Goal: Information Seeking & Learning: Learn about a topic

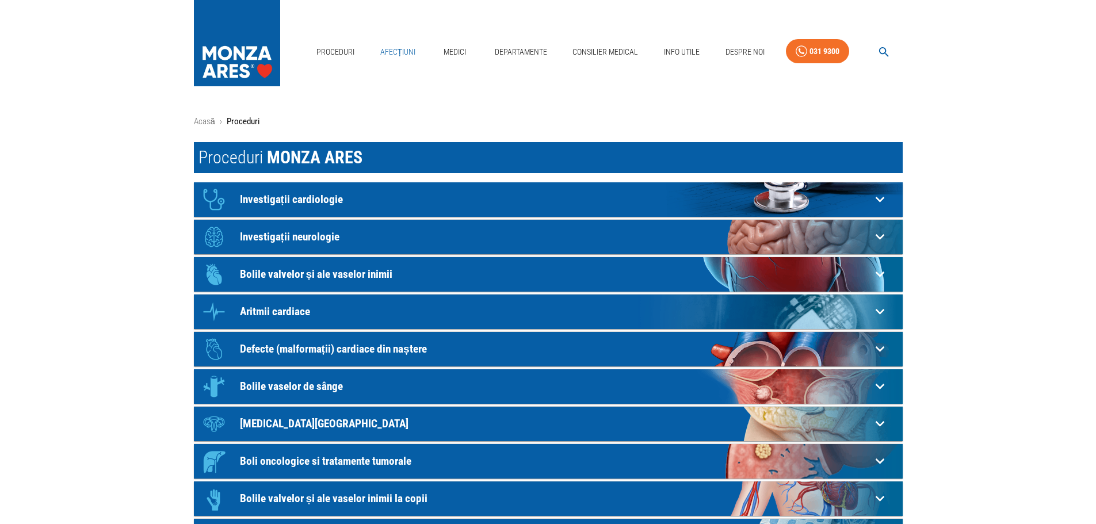
click at [397, 46] on link "Afecțiuni" at bounding box center [398, 52] width 45 height 24
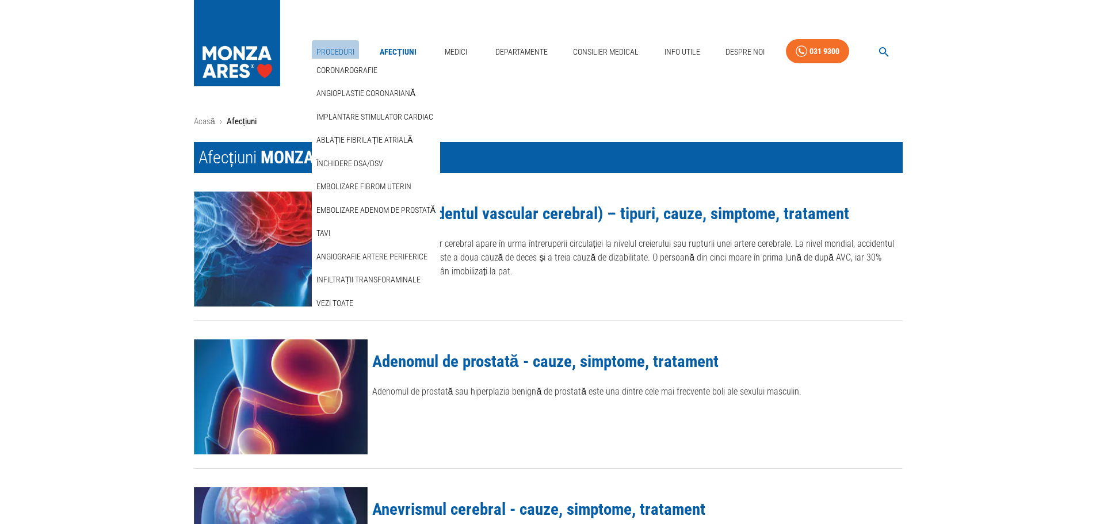
click at [337, 55] on link "Proceduri" at bounding box center [335, 52] width 47 height 24
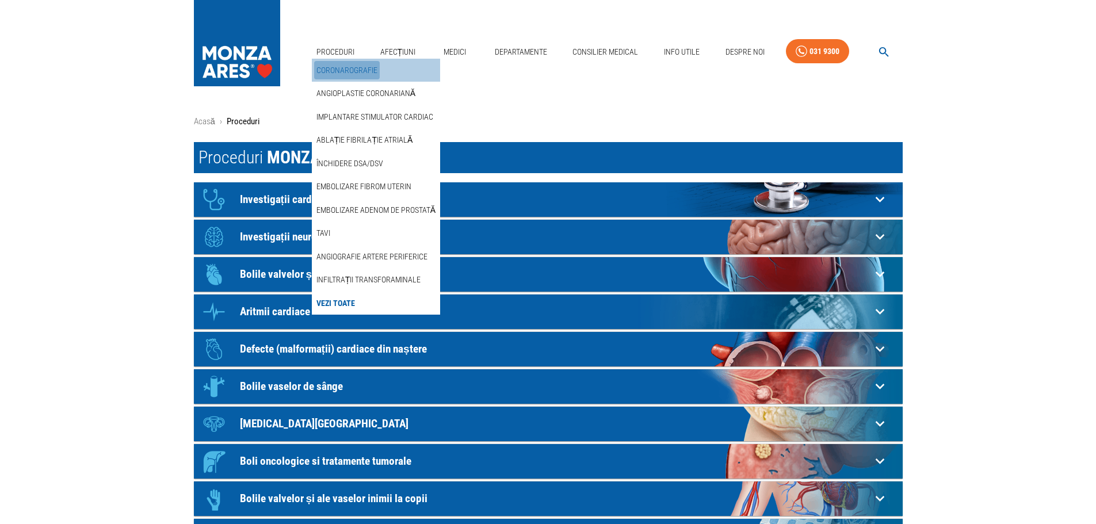
click at [348, 69] on link "Coronarografie" at bounding box center [347, 70] width 66 height 19
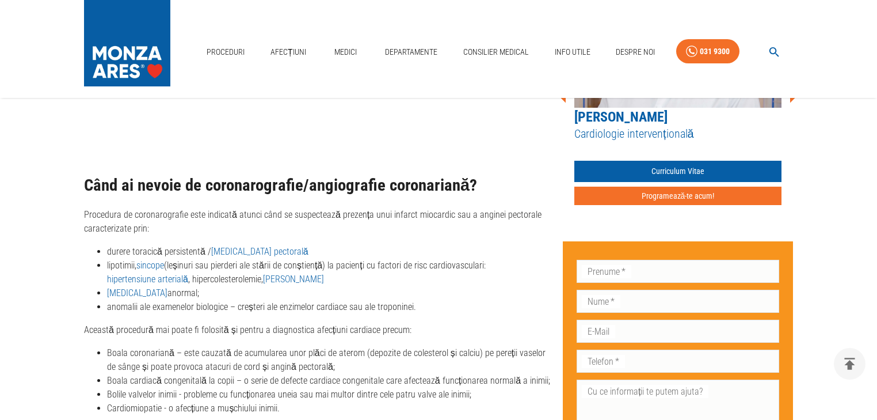
scroll to position [1209, 0]
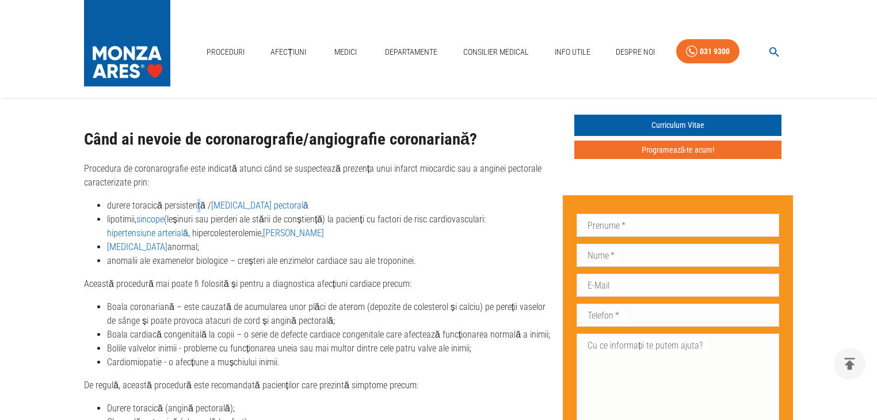
click at [155, 172] on p "Procedura de coronarografie este indicată atunci când se suspectează prezența u…" at bounding box center [319, 176] width 470 height 28
drag, startPoint x: 108, startPoint y: 192, endPoint x: 208, endPoint y: 189, distance: 100.2
click at [208, 199] on li "durere toracică persistentă / [MEDICAL_DATA] pectorală" at bounding box center [330, 206] width 447 height 14
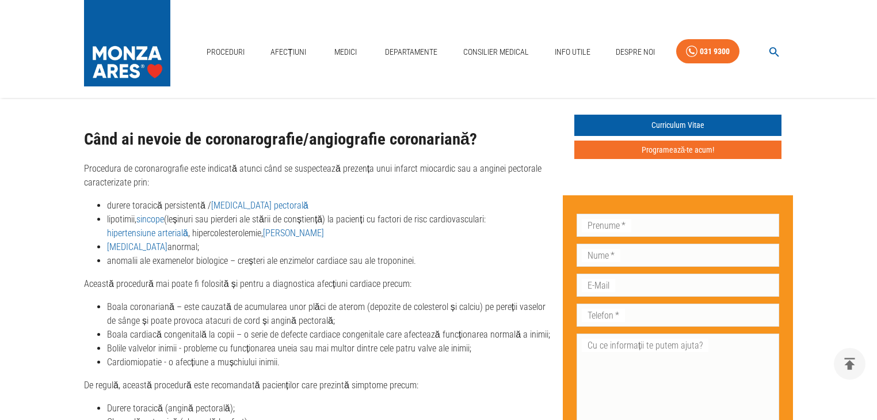
click at [273, 199] on li "durere toracică persistentă / [MEDICAL_DATA] pectorală" at bounding box center [330, 206] width 447 height 14
click at [272, 199] on li "durere toracică persistentă / [MEDICAL_DATA] pectorală" at bounding box center [330, 206] width 447 height 14
click at [376, 199] on li "durere toracică persistentă / [MEDICAL_DATA] pectorală" at bounding box center [330, 206] width 447 height 14
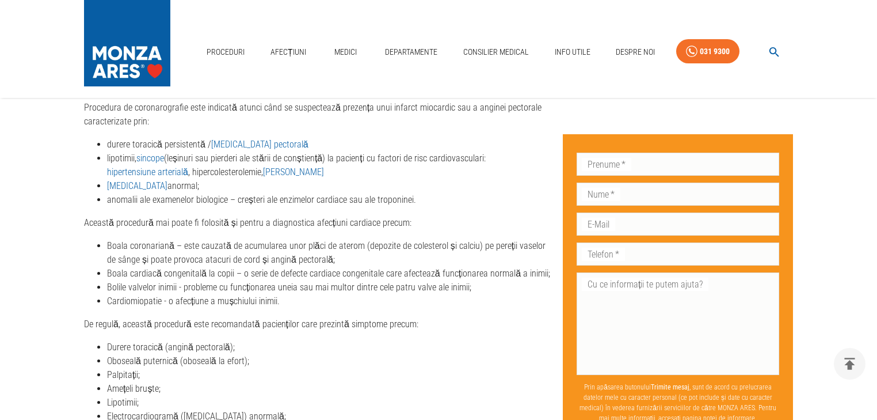
scroll to position [1254, 0]
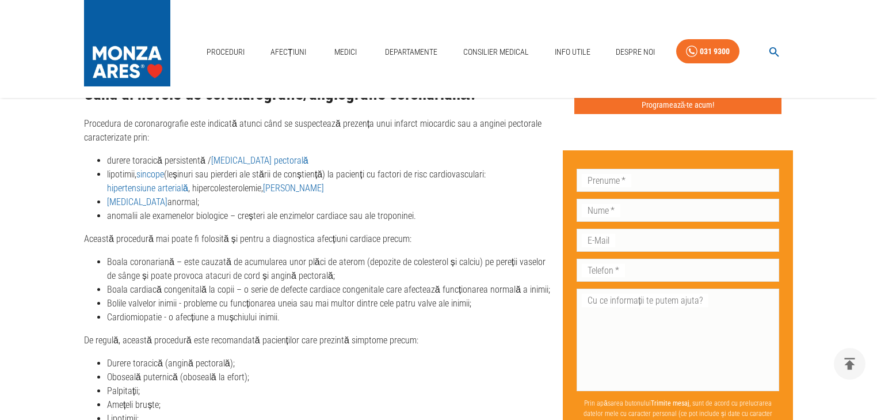
click at [277, 154] on li "durere toracică persistentă / [MEDICAL_DATA] pectorală" at bounding box center [330, 161] width 447 height 14
drag, startPoint x: 325, startPoint y: 173, endPoint x: 233, endPoint y: 197, distance: 94.8
click at [325, 173] on li "lipotimii, sincope (leșinuri sau pierderi ale stării de conștiență) la pacienți…" at bounding box center [330, 181] width 447 height 28
click at [132, 123] on p "Procedura de coronarografie este indicată atunci când se suspectează prezența u…" at bounding box center [319, 131] width 470 height 28
click at [147, 122] on p "Procedura de coronarografie este indicată atunci când se suspectează prezența u…" at bounding box center [319, 131] width 470 height 28
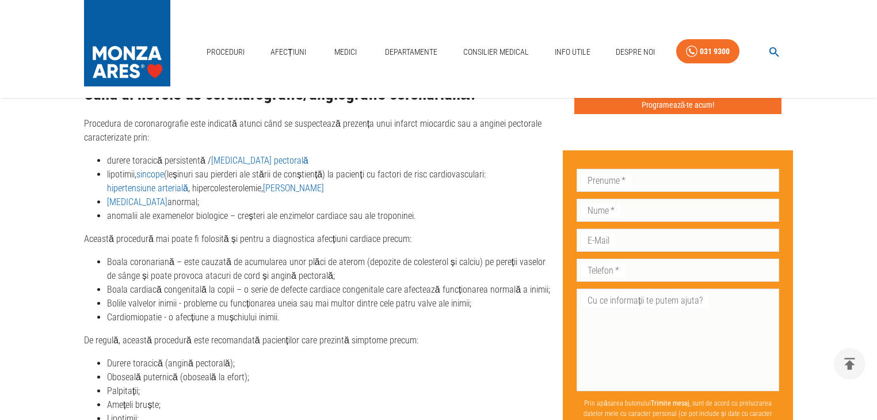
click at [212, 123] on p "Procedura de coronarografie este indicată atunci când se suspectează prezența u…" at bounding box center [319, 131] width 470 height 28
drag, startPoint x: 327, startPoint y: 182, endPoint x: 251, endPoint y: 188, distance: 76.2
click at [326, 195] on li "[MEDICAL_DATA] anormal;" at bounding box center [330, 202] width 447 height 14
click at [166, 195] on li "[MEDICAL_DATA] anormal;" at bounding box center [330, 202] width 447 height 14
click at [155, 195] on li "[MEDICAL_DATA] anormal;" at bounding box center [330, 202] width 447 height 14
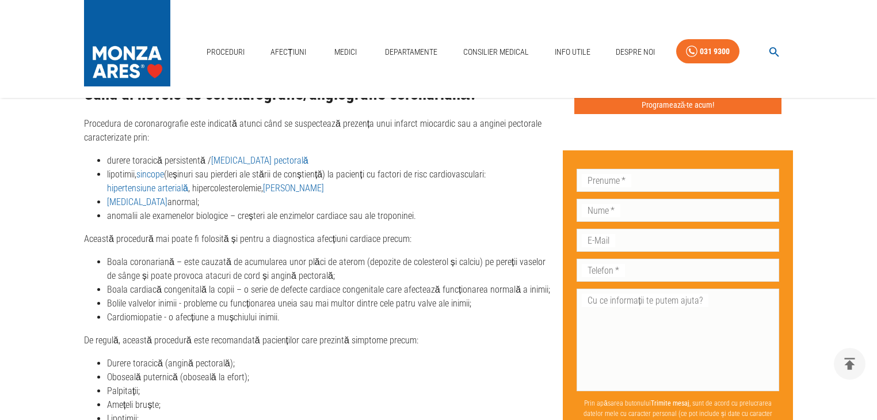
click at [159, 195] on li "[MEDICAL_DATA] anormal;" at bounding box center [330, 202] width 447 height 14
click at [160, 195] on li "[MEDICAL_DATA] anormal;" at bounding box center [330, 202] width 447 height 14
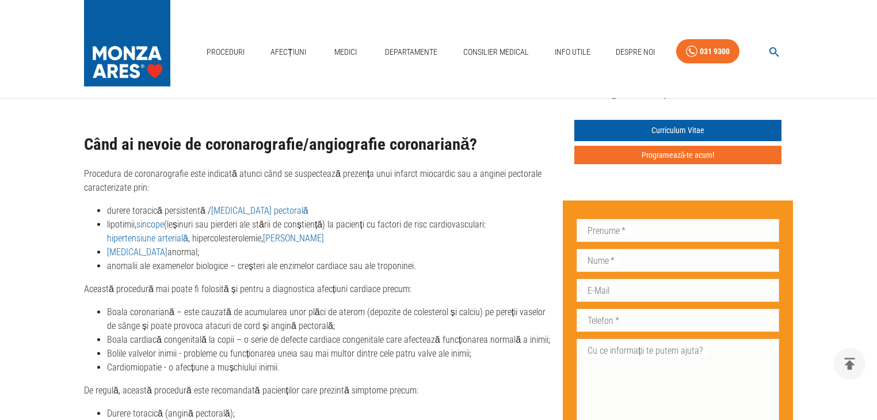
scroll to position [1208, 0]
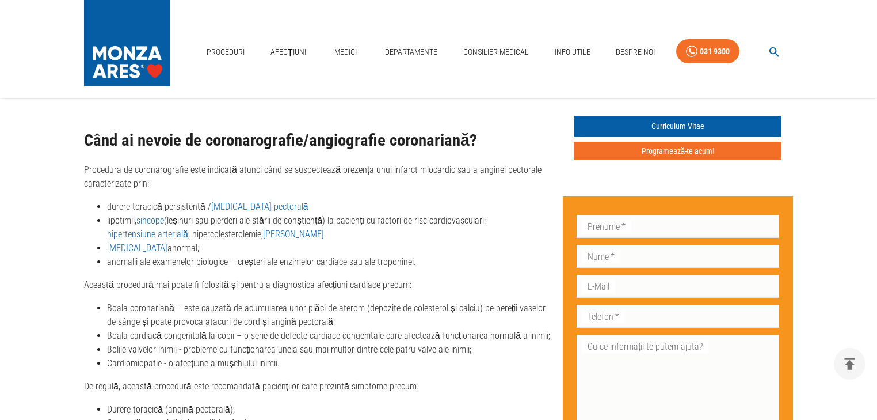
drag, startPoint x: 322, startPoint y: 130, endPoint x: 328, endPoint y: 131, distance: 6.0
click at [328, 131] on h2 "Când ai nevoie de coronarografie/angiografie coronariană?" at bounding box center [319, 140] width 470 height 18
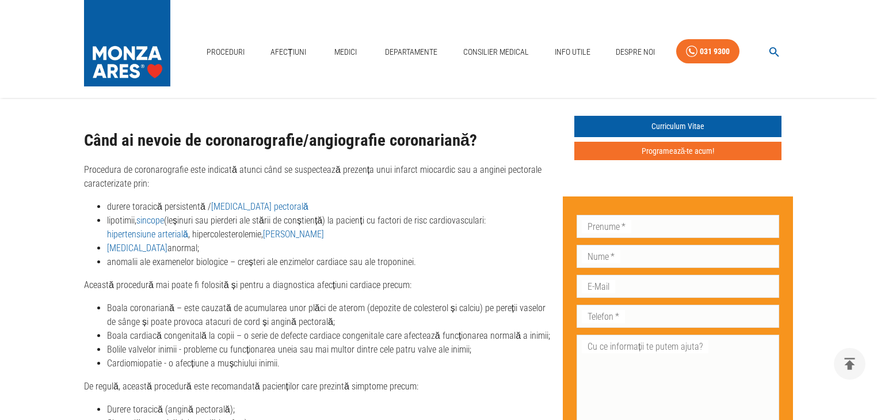
click at [272, 200] on li "durere toracică persistentă / [MEDICAL_DATA] pectorală" at bounding box center [330, 207] width 447 height 14
click at [161, 241] on li "[MEDICAL_DATA] anormal;" at bounding box center [330, 248] width 447 height 14
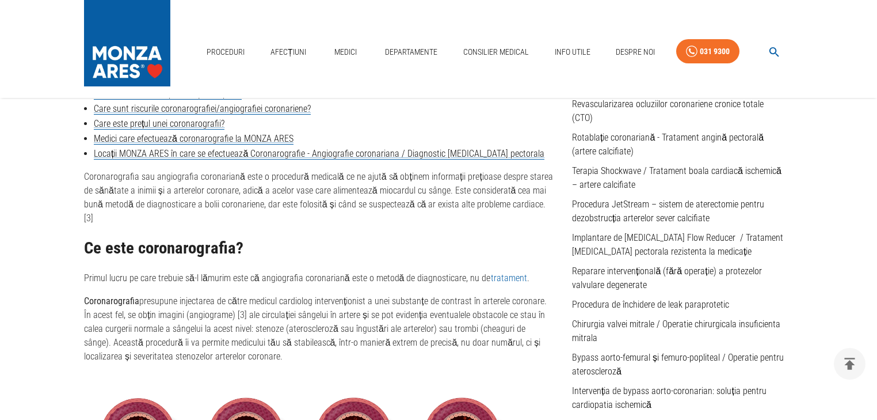
scroll to position [460, 0]
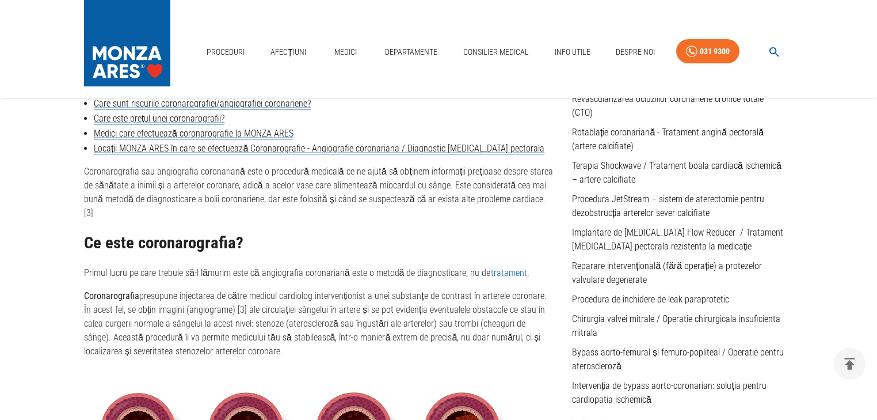
click at [318, 127] on li "Medici care efectuează coronarografie la MONZA ARES" at bounding box center [319, 134] width 470 height 14
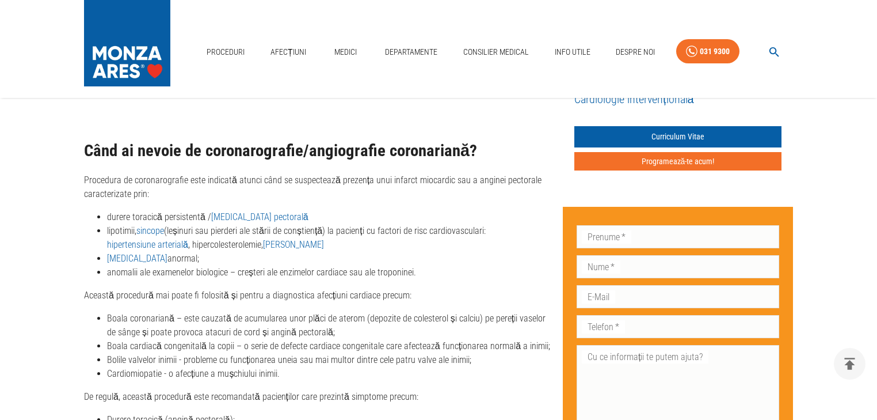
scroll to position [1243, 0]
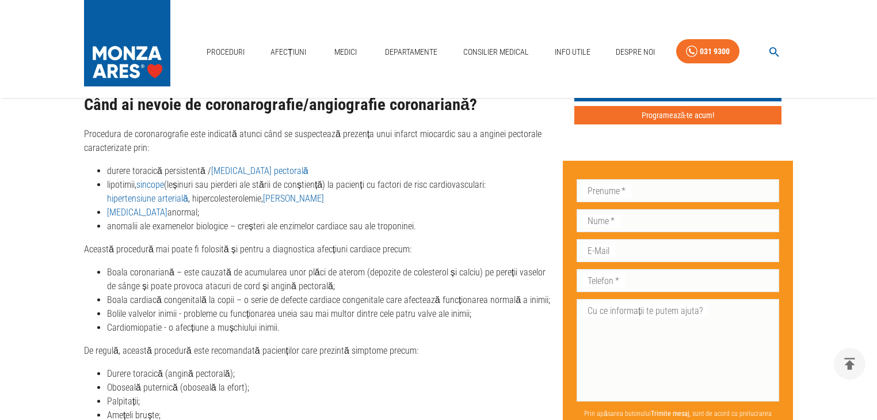
click at [410, 242] on p "Această procedură mai poate fi folosită și pentru a diagnostica afecțiuni cardi…" at bounding box center [319, 249] width 470 height 14
click at [404, 242] on p "Această procedură mai poate fi folosită și pentru a diagnostica afecțiuni cardi…" at bounding box center [319, 249] width 470 height 14
click at [405, 242] on p "Această procedură mai poate fi folosită și pentru a diagnostica afecțiuni cardi…" at bounding box center [319, 249] width 470 height 14
click at [234, 131] on p "Procedura de coronarografie este indicată atunci când se suspectează prezența u…" at bounding box center [319, 141] width 470 height 28
click at [169, 205] on li "[MEDICAL_DATA] anormal;" at bounding box center [330, 212] width 447 height 14
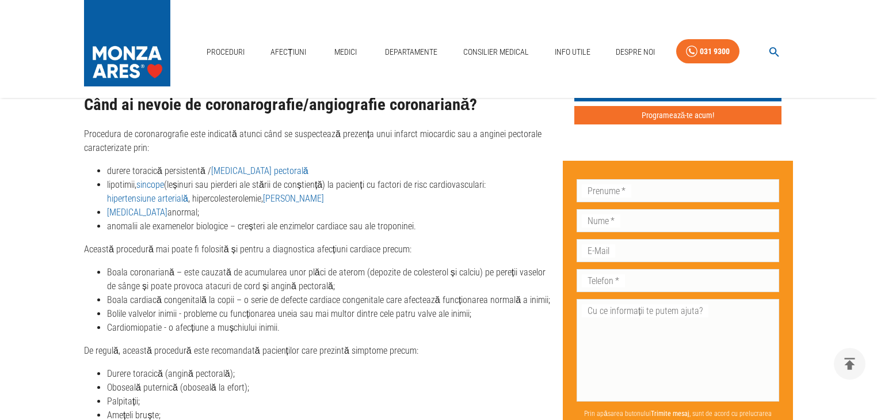
click at [192, 205] on li "[MEDICAL_DATA] anormal;" at bounding box center [330, 212] width 447 height 14
click at [155, 205] on li "[MEDICAL_DATA] anormal;" at bounding box center [330, 212] width 447 height 14
click at [154, 205] on li "[MEDICAL_DATA] anormal;" at bounding box center [330, 212] width 447 height 14
click at [146, 143] on div "Când ai nevoie de coronarografie/angiografie coronariană? Procedura de coronaro…" at bounding box center [319, 398] width 470 height 604
click at [207, 86] on div "Proceduri Afecțiuni Medici Departamente Consilier Medical Info Utile Despre Noi…" at bounding box center [438, 49] width 877 height 98
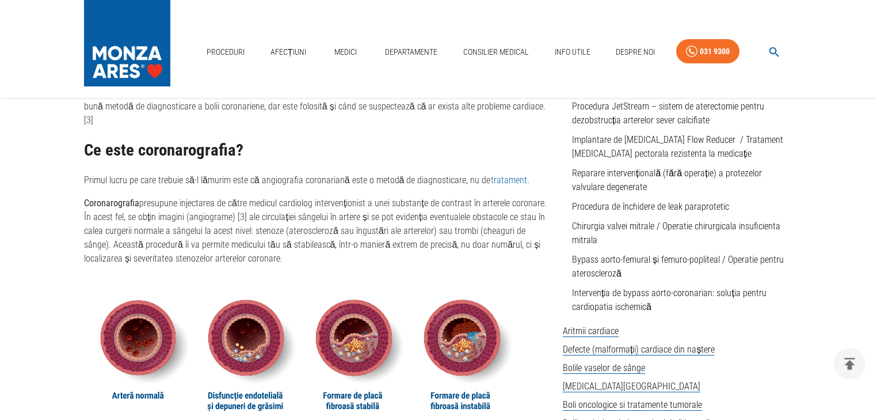
scroll to position [553, 0]
click at [243, 142] on h2 "Ce este coronarografia?" at bounding box center [319, 151] width 470 height 18
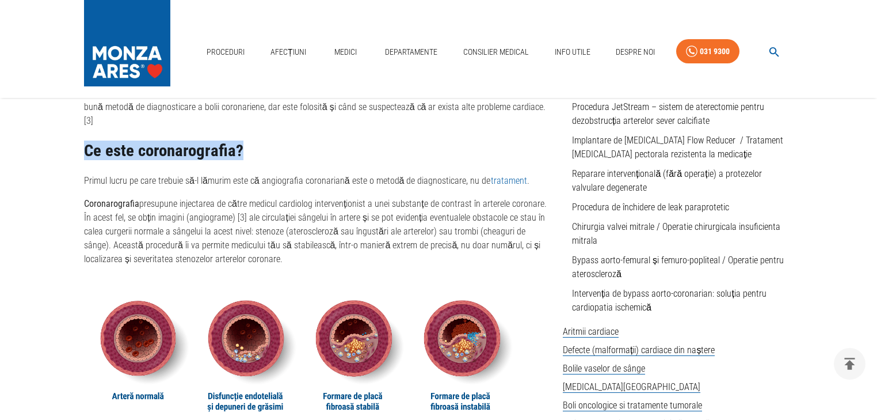
drag, startPoint x: 239, startPoint y: 138, endPoint x: 83, endPoint y: 133, distance: 156.6
click at [349, 126] on div "Coronarografia sau angiografia coronariană este o procedură medicală ce ne ajut…" at bounding box center [319, 255] width 470 height 365
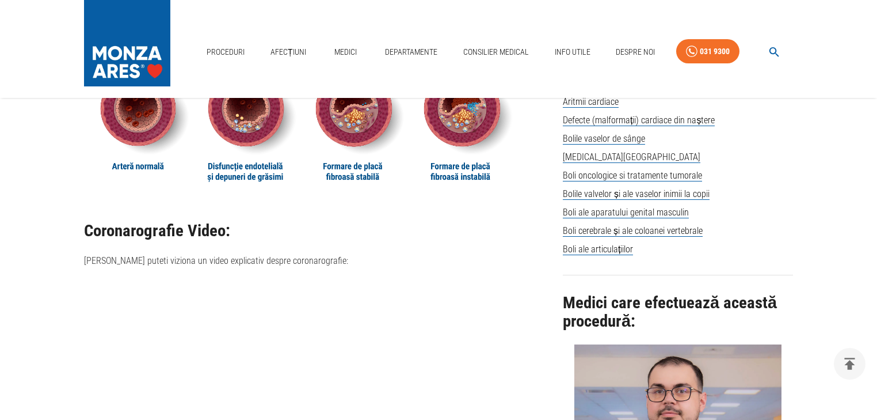
scroll to position [783, 0]
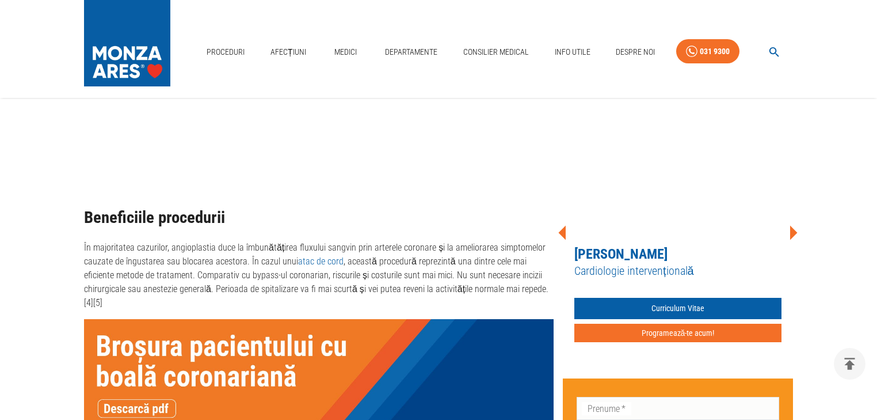
scroll to position [1105, 0]
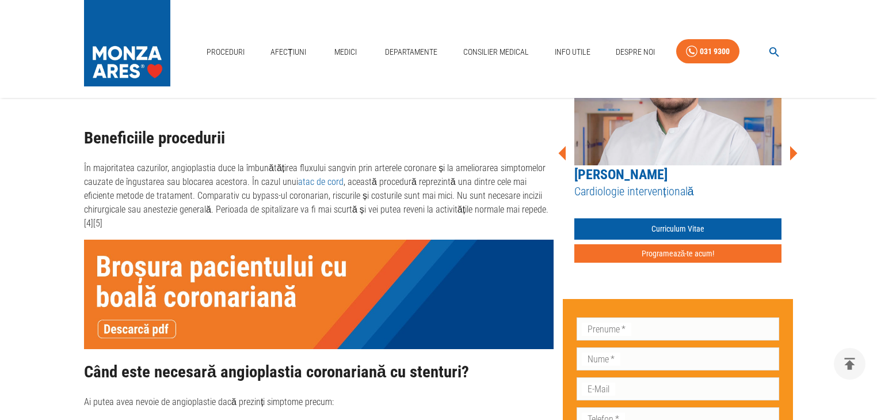
click at [246, 144] on h2 "Beneficiile procedurii" at bounding box center [319, 138] width 470 height 18
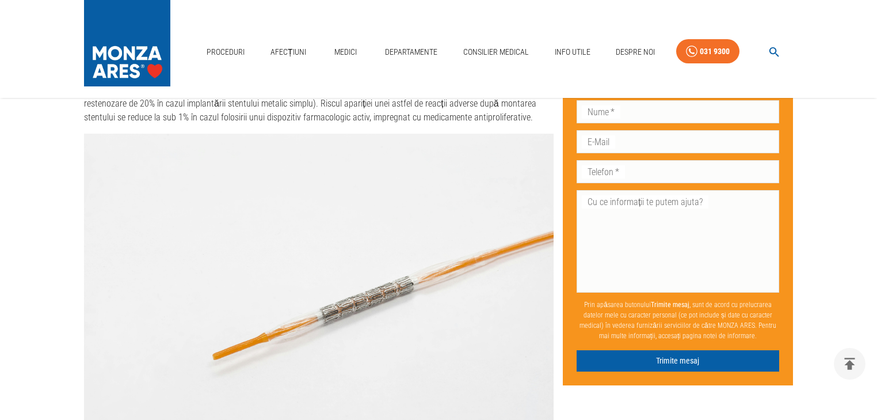
scroll to position [2625, 0]
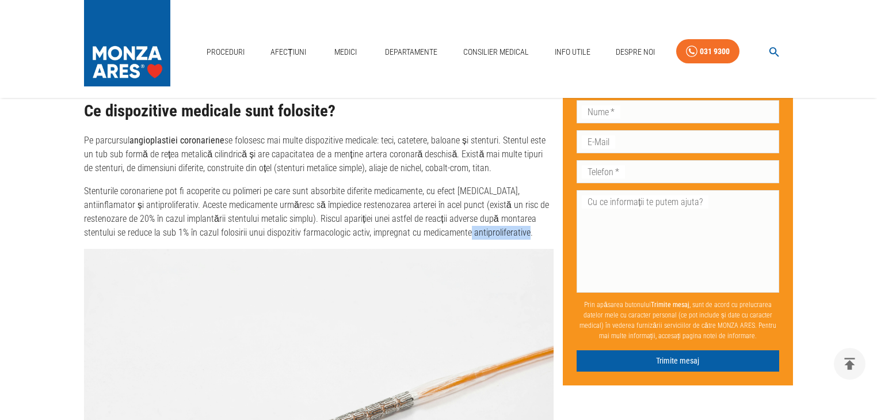
drag, startPoint x: 527, startPoint y: 216, endPoint x: 470, endPoint y: 218, distance: 57.0
click at [470, 218] on p "Stenturile coronariene pot fi acoperite cu polimeri pe care sunt absorbite dife…" at bounding box center [319, 211] width 470 height 55
copy p "antiproliferative."
click at [530, 217] on p "Stenturile coronariene pot fi acoperite cu polimeri pe care sunt absorbite dife…" at bounding box center [319, 211] width 470 height 55
drag, startPoint x: 445, startPoint y: 215, endPoint x: 389, endPoint y: 219, distance: 55.9
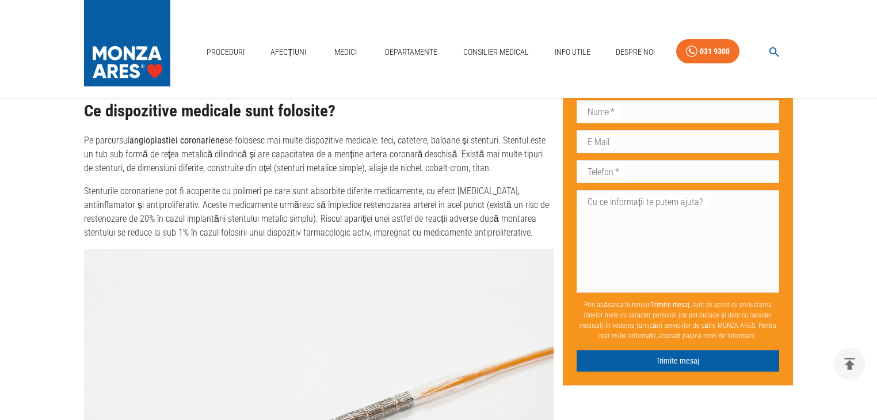
click at [445, 215] on p "Stenturile coronariene pot fi acoperite cu polimeri pe care sunt absorbite dife…" at bounding box center [319, 211] width 470 height 55
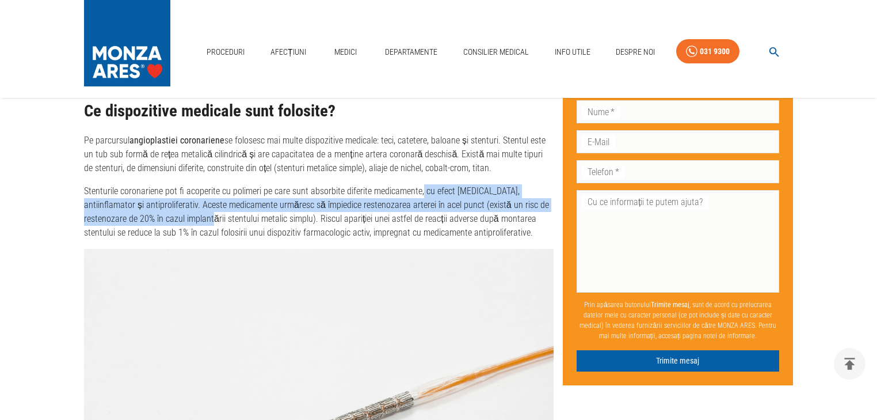
drag, startPoint x: 420, startPoint y: 173, endPoint x: 216, endPoint y: 209, distance: 206.9
click at [216, 209] on p "Stenturile coronariene pot fi acoperite cu polimeri pe care sunt absorbite dife…" at bounding box center [319, 211] width 470 height 55
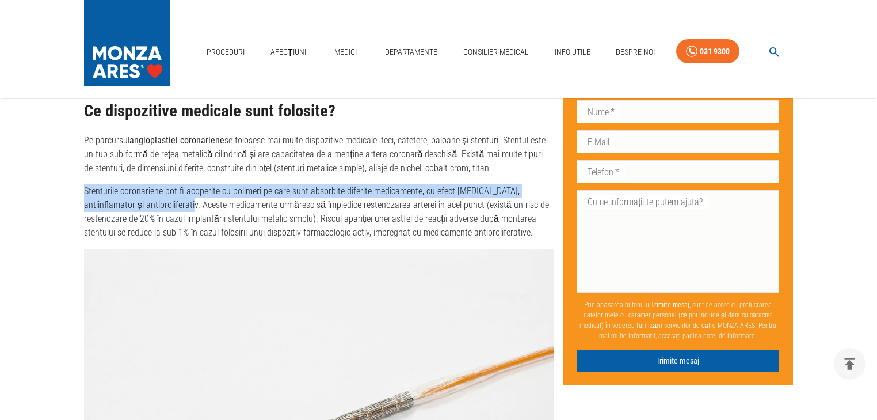
drag, startPoint x: 83, startPoint y: 173, endPoint x: 179, endPoint y: 180, distance: 95.8
click at [195, 190] on p "Stenturile coronariene pot fi acoperite cu polimeri pe care sunt absorbite dife…" at bounding box center [319, 211] width 470 height 55
copy p "Stenturile coronariene pot fi acoperite cu polimeri pe care sunt absorbite dife…"
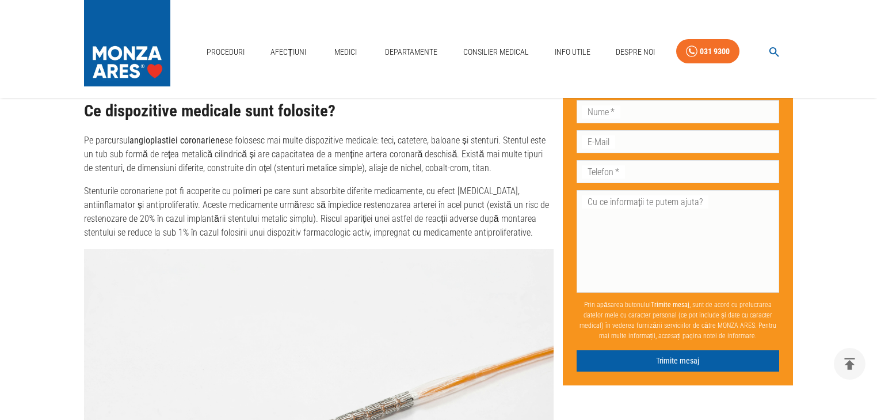
click at [341, 204] on p "Stenturile coronariene pot fi acoperite cu polimeri pe care sunt absorbite dife…" at bounding box center [319, 211] width 470 height 55
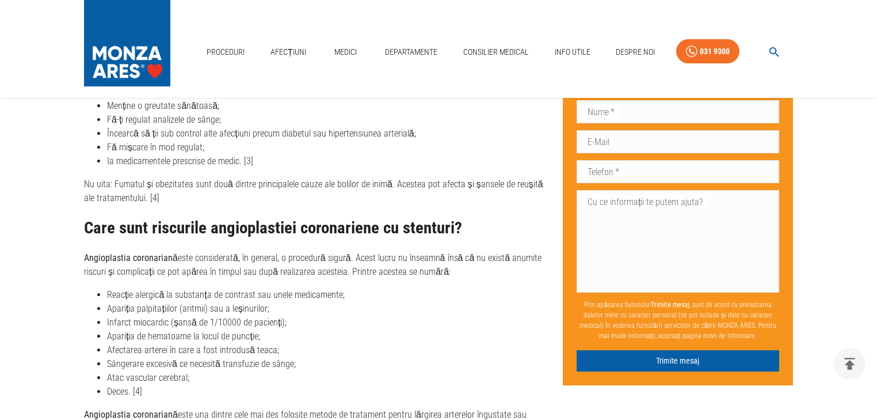
scroll to position [3730, 0]
